Goal: Information Seeking & Learning: Learn about a topic

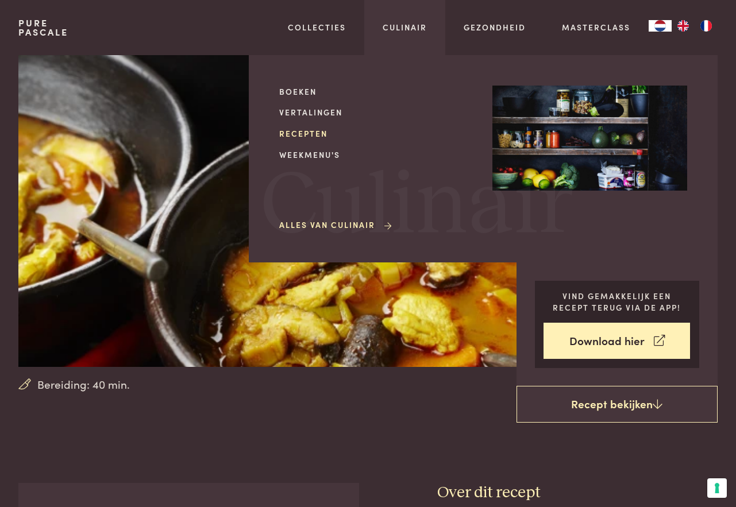
click at [318, 130] on link "Recepten" at bounding box center [376, 134] width 195 height 12
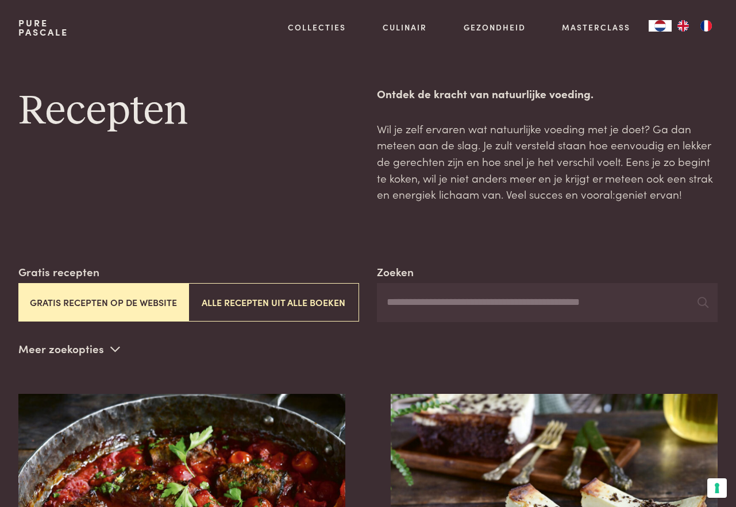
click at [157, 298] on button "Gratis recepten op de website" at bounding box center [103, 302] width 170 height 38
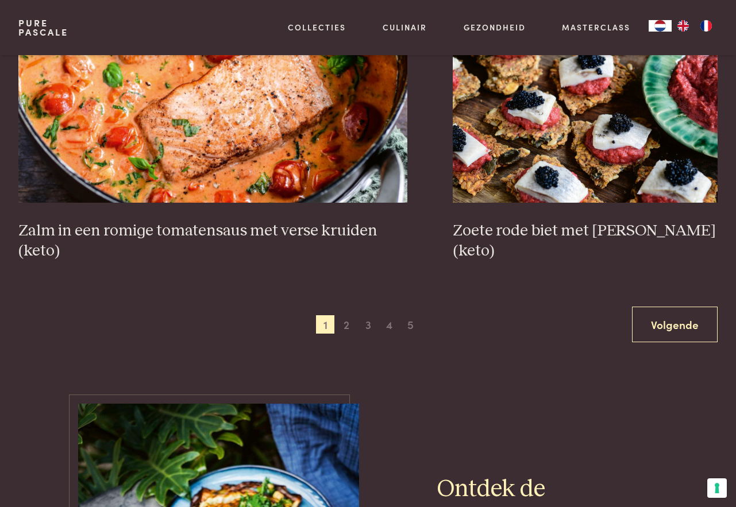
scroll to position [2011, 0]
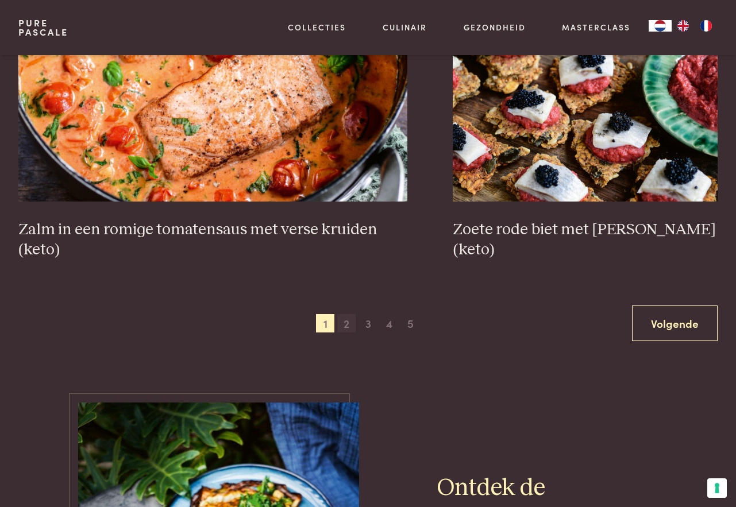
click at [344, 322] on span "2" at bounding box center [346, 323] width 18 height 18
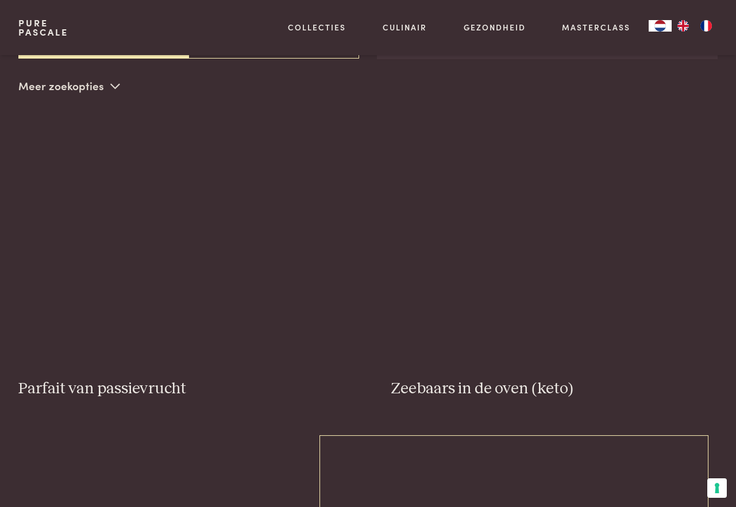
scroll to position [261, 0]
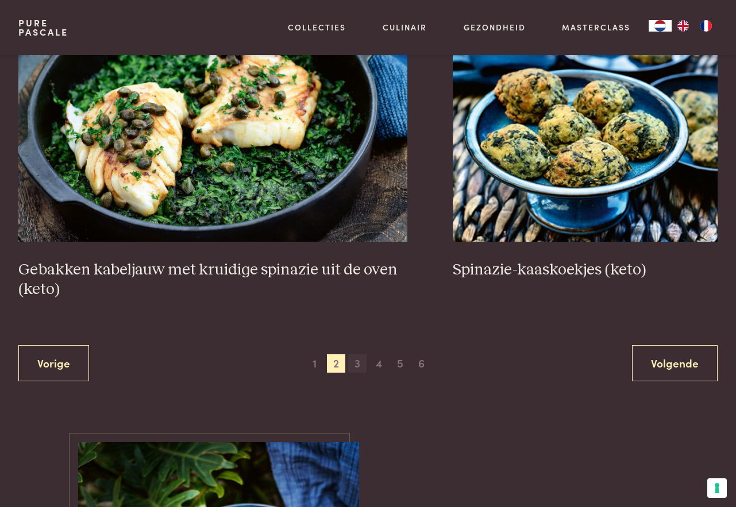
click at [358, 358] on span "3" at bounding box center [357, 363] width 18 height 18
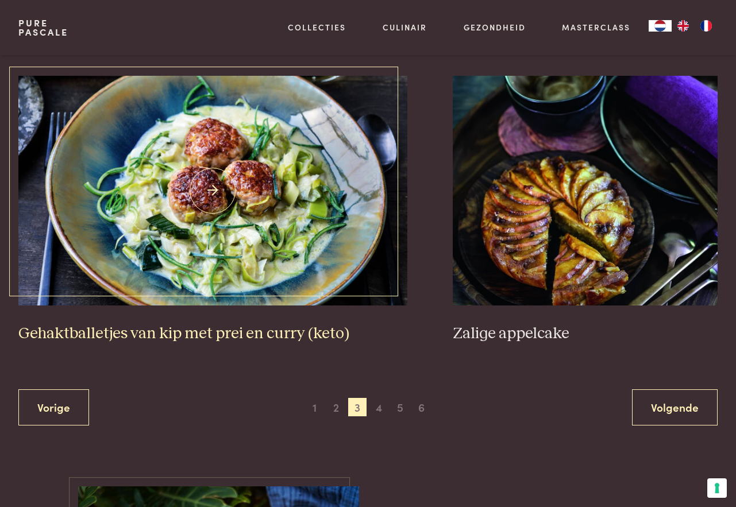
scroll to position [2008, 0]
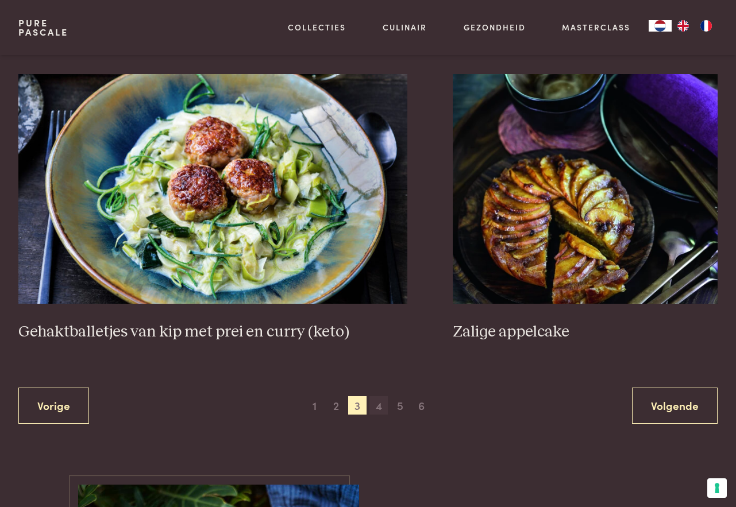
click at [377, 396] on span "4" at bounding box center [378, 405] width 18 height 18
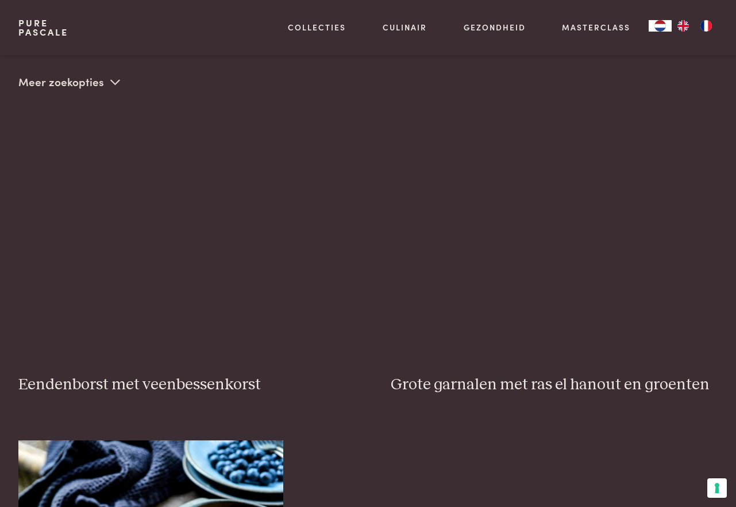
scroll to position [261, 0]
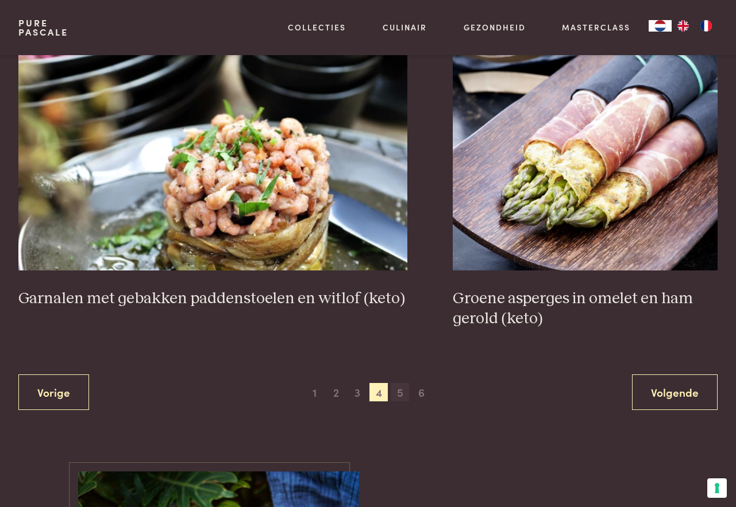
click at [395, 388] on span "5" at bounding box center [400, 392] width 18 height 18
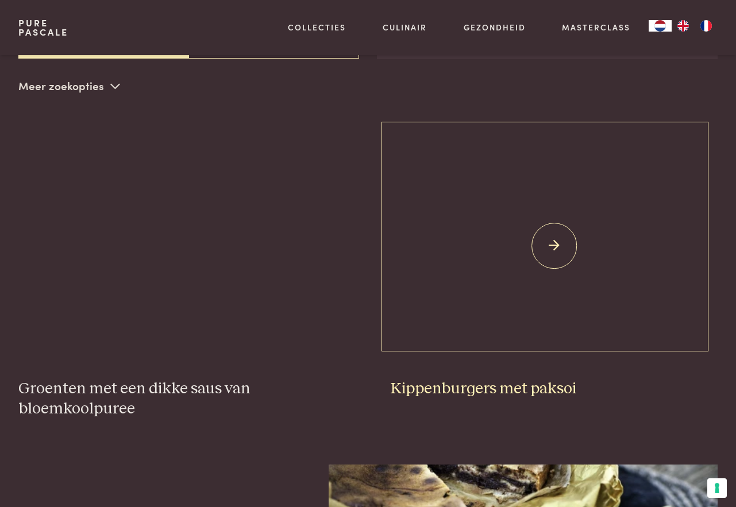
scroll to position [261, 0]
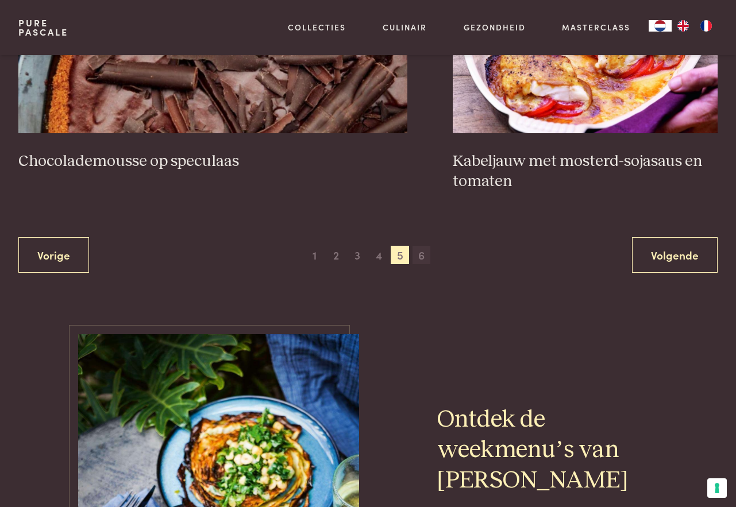
click at [422, 254] on span "6" at bounding box center [421, 255] width 18 height 18
